Goal: Task Accomplishment & Management: Use online tool/utility

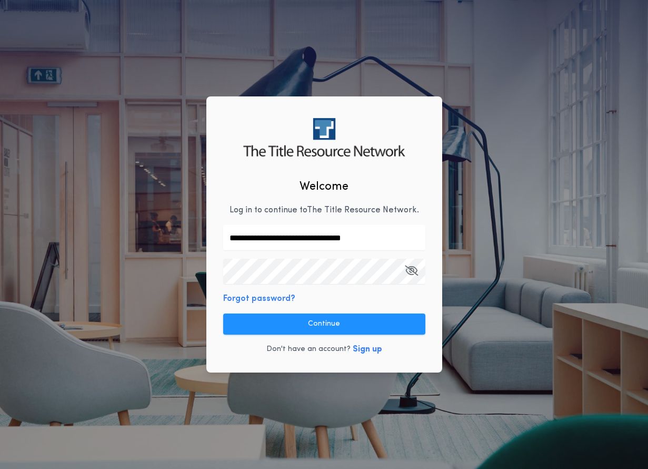
click at [301, 325] on button "Continue" at bounding box center [324, 323] width 202 height 21
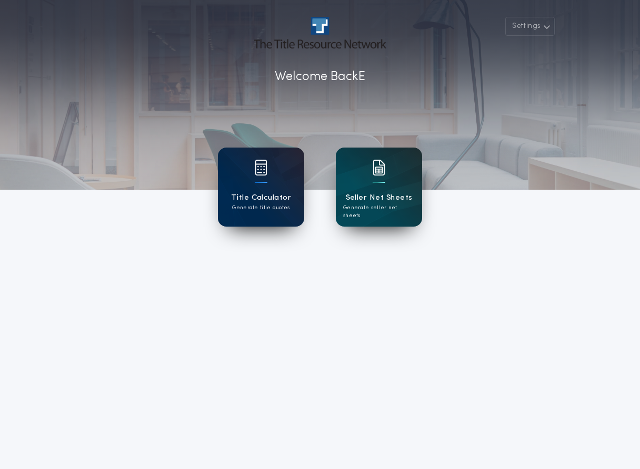
click at [275, 205] on p "Generate title quotes" at bounding box center [260, 208] width 57 height 8
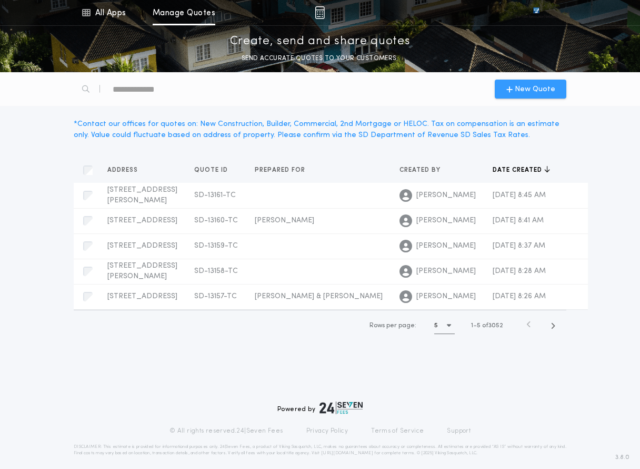
click at [502, 86] on div "New Quote" at bounding box center [531, 88] width 72 height 19
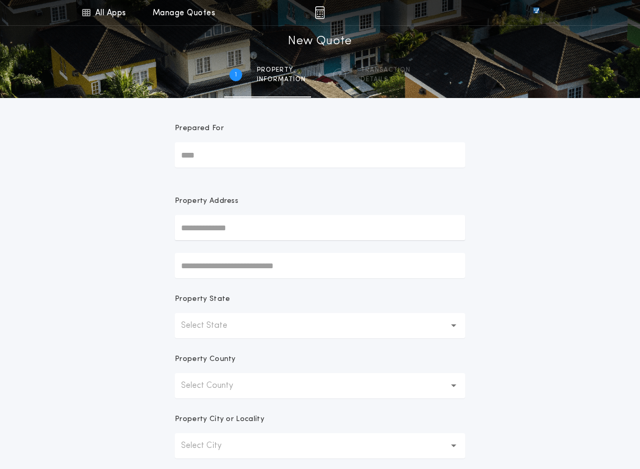
click at [254, 236] on input "text" at bounding box center [320, 227] width 291 height 25
click at [288, 251] on button "[STREET_ADDRESS]" at bounding box center [320, 249] width 291 height 16
type input "**********"
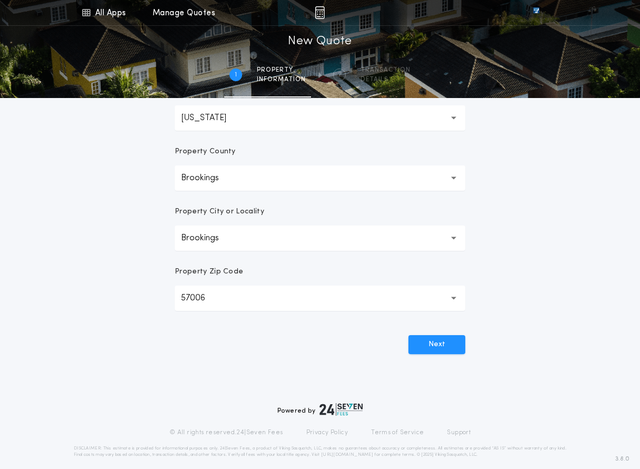
scroll to position [217, 0]
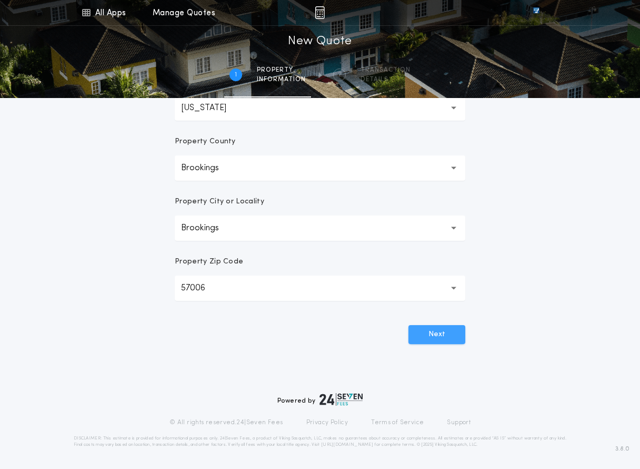
click at [430, 326] on button "Next" at bounding box center [437, 334] width 57 height 19
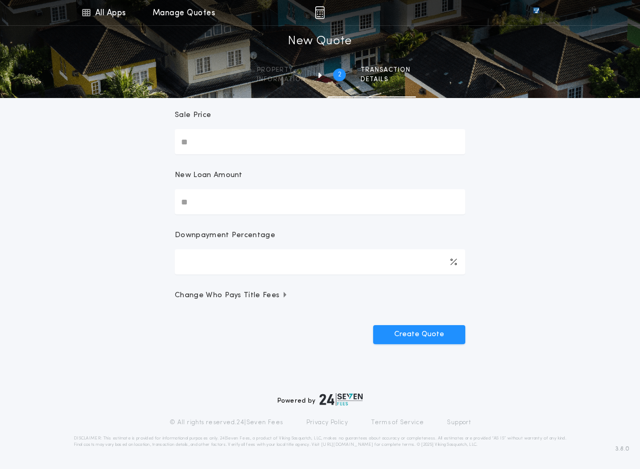
scroll to position [0, 0]
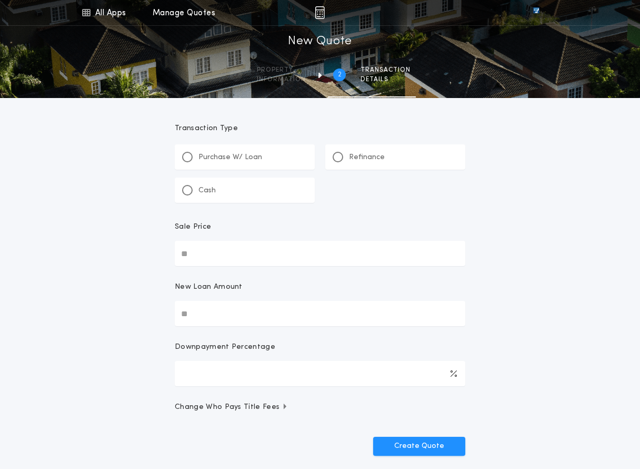
click at [364, 160] on p "Refinance" at bounding box center [367, 157] width 36 height 11
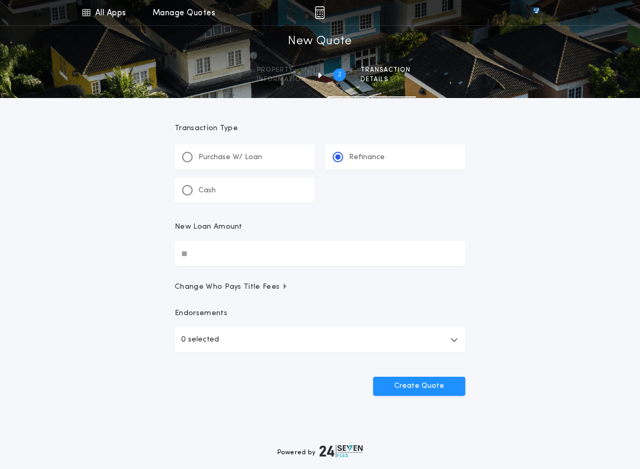
click at [205, 265] on input "New Loan Amount" at bounding box center [320, 253] width 291 height 25
type input "********"
click at [373, 376] on button "Create Quote" at bounding box center [419, 385] width 92 height 19
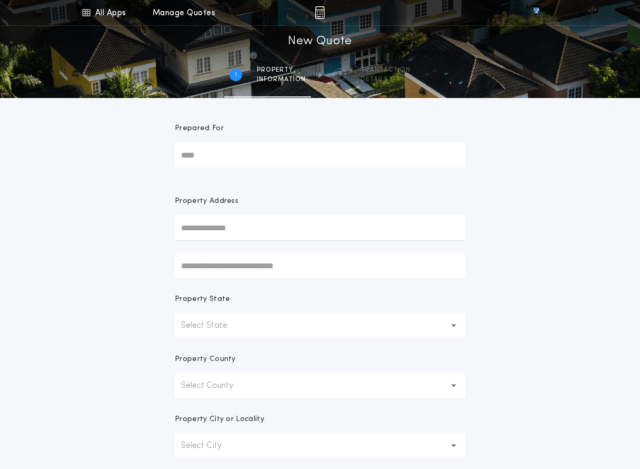
click at [242, 222] on input "text" at bounding box center [320, 227] width 291 height 25
type input "**********"
click at [301, 253] on button "[STREET_ADDRESS]" at bounding box center [320, 249] width 291 height 16
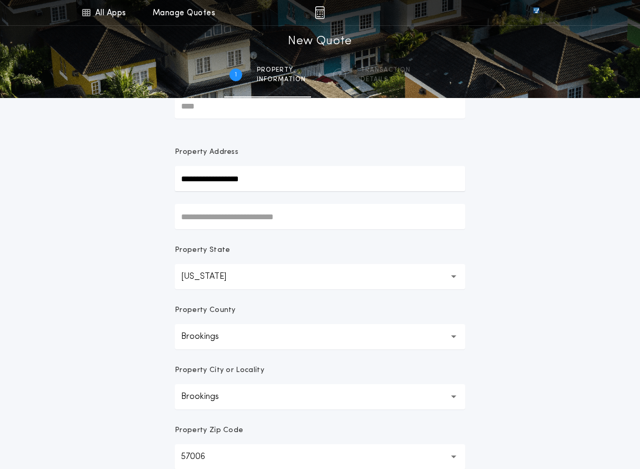
scroll to position [217, 0]
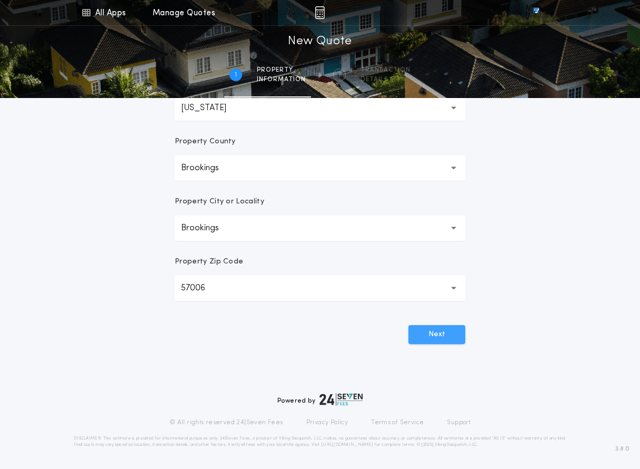
click at [428, 334] on button "Next" at bounding box center [437, 334] width 57 height 19
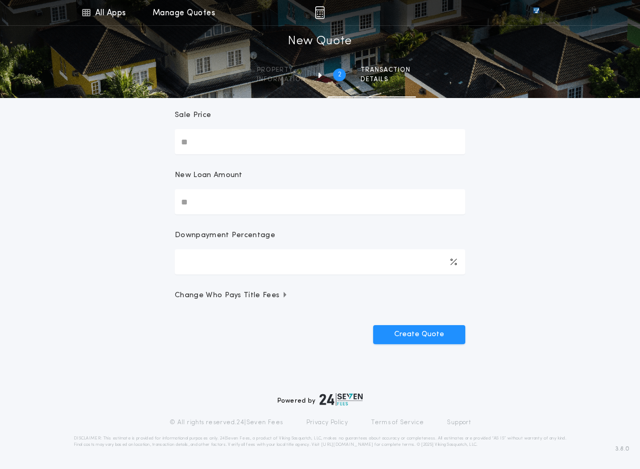
scroll to position [0, 0]
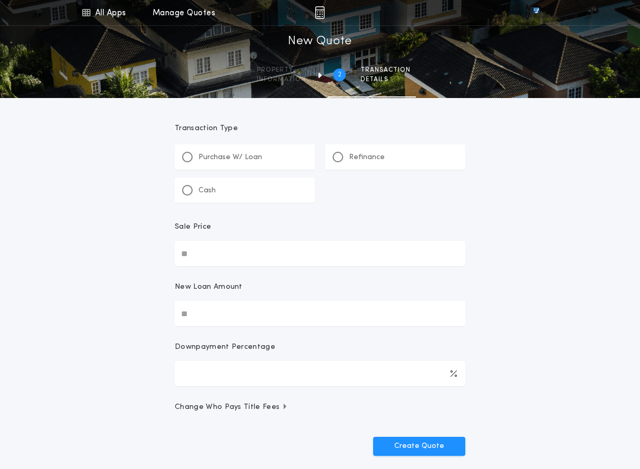
click at [360, 157] on p "Refinance" at bounding box center [367, 157] width 36 height 11
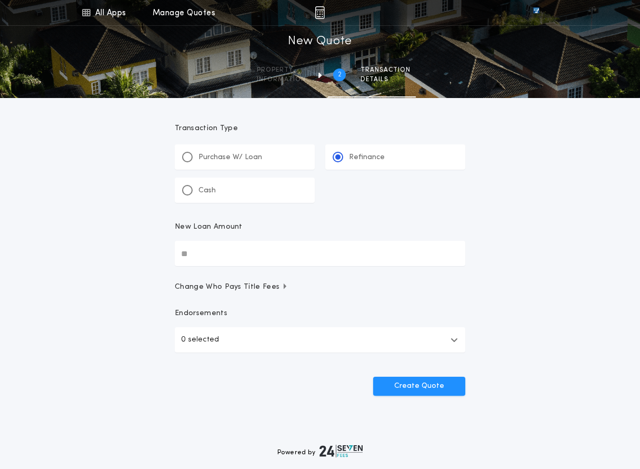
click at [214, 257] on input "New Loan Amount" at bounding box center [320, 253] width 291 height 25
type input "********"
click at [405, 385] on button "Create Quote" at bounding box center [419, 385] width 92 height 19
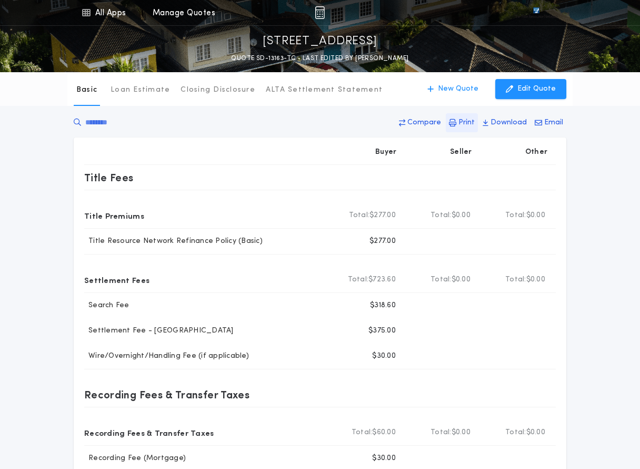
click at [466, 128] on button "Print" at bounding box center [462, 122] width 32 height 19
